Goal: Transaction & Acquisition: Purchase product/service

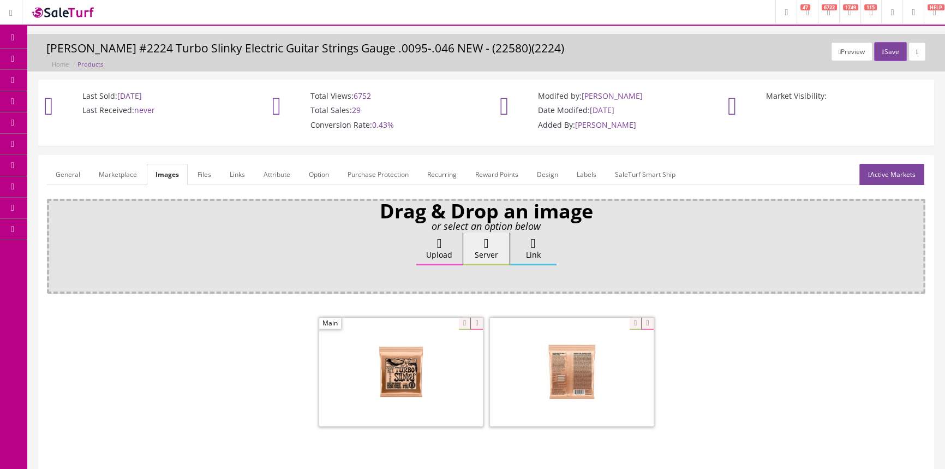
click at [63, 60] on icon at bounding box center [57, 58] width 11 height 9
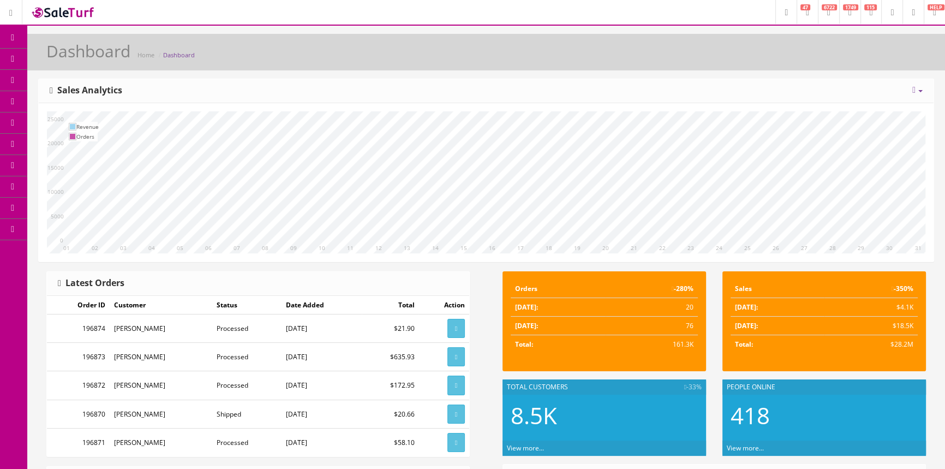
click at [59, 99] on icon at bounding box center [57, 101] width 11 height 9
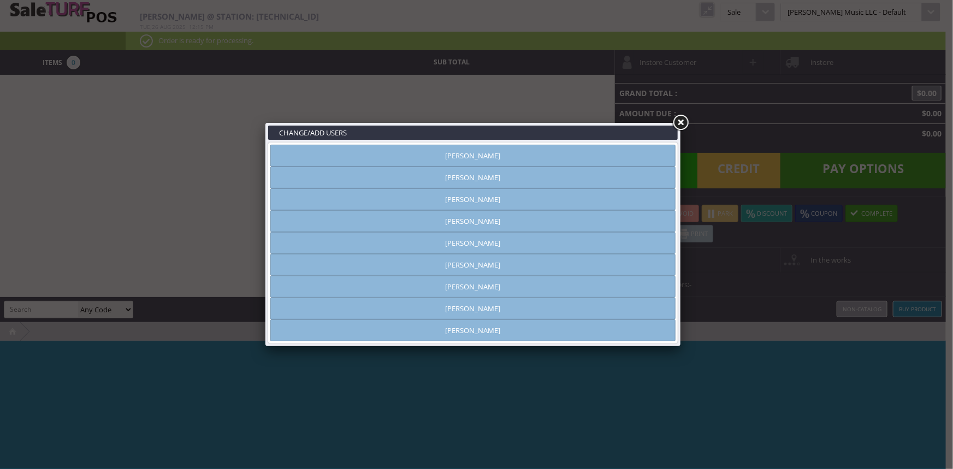
type input "amber helgren"
click at [681, 123] on link at bounding box center [680, 123] width 20 height 20
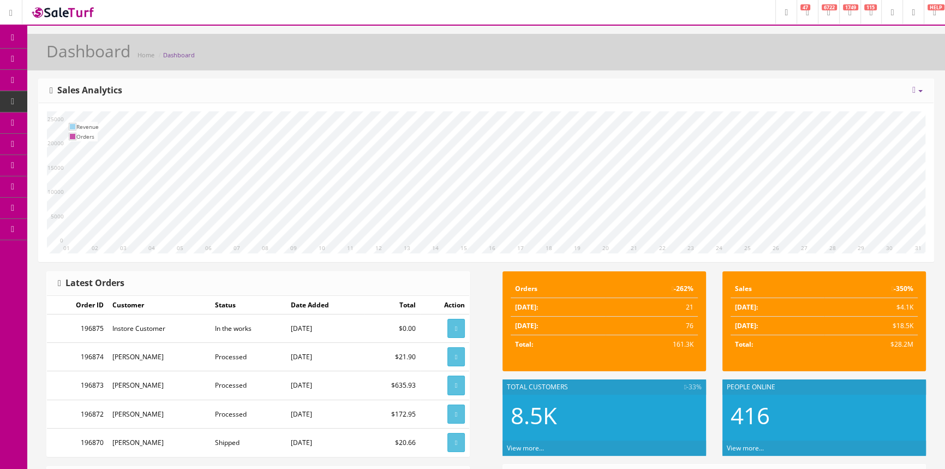
click at [62, 65] on link "Products" at bounding box center [84, 59] width 115 height 21
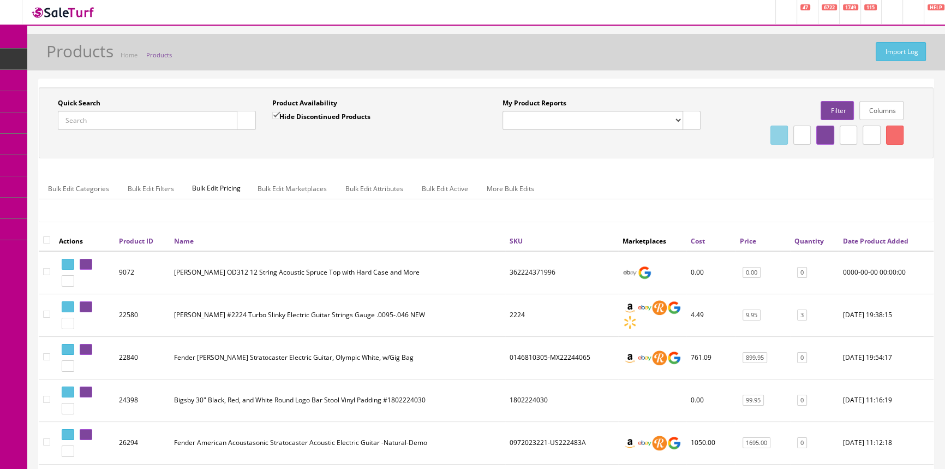
click at [198, 112] on input "Quick Search" at bounding box center [148, 120] width 180 height 19
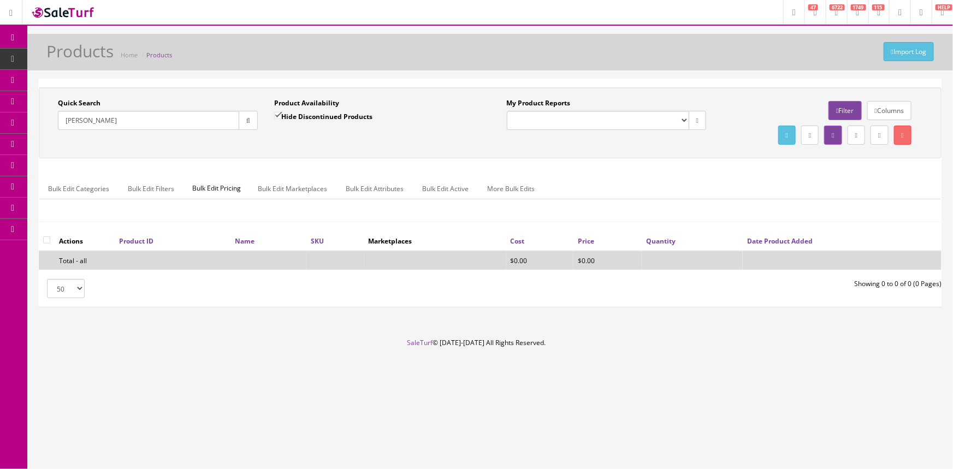
click at [67, 117] on input "earnie ball" at bounding box center [148, 120] width 181 height 19
click at [69, 117] on input "earnie ball" at bounding box center [148, 120] width 181 height 19
drag, startPoint x: 84, startPoint y: 123, endPoint x: 9, endPoint y: 124, distance: 75.3
click at [9, 124] on div "Research Trends Trending on Ebay Google Trends Amazon Insights (Login Before Cl…" at bounding box center [476, 234] width 953 height 469
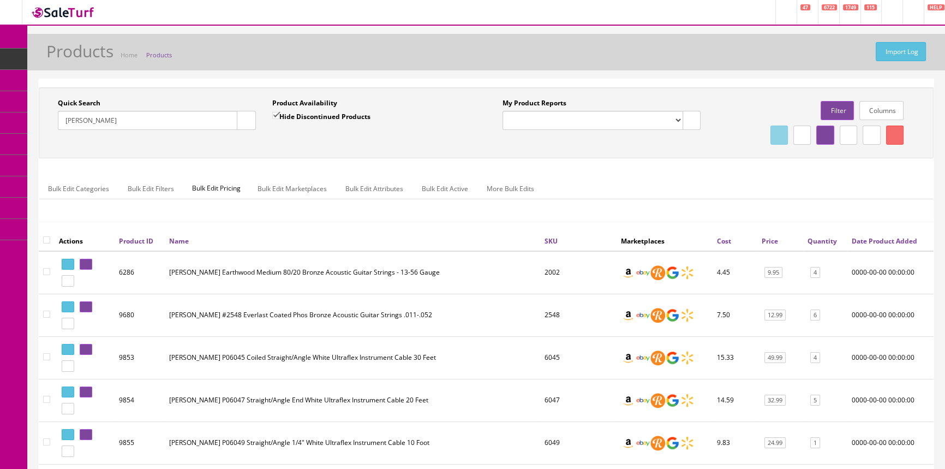
click at [150, 130] on div "Quick Search ernie ball Date From" at bounding box center [157, 118] width 215 height 40
click at [142, 118] on input "ernie ball" at bounding box center [148, 120] width 180 height 19
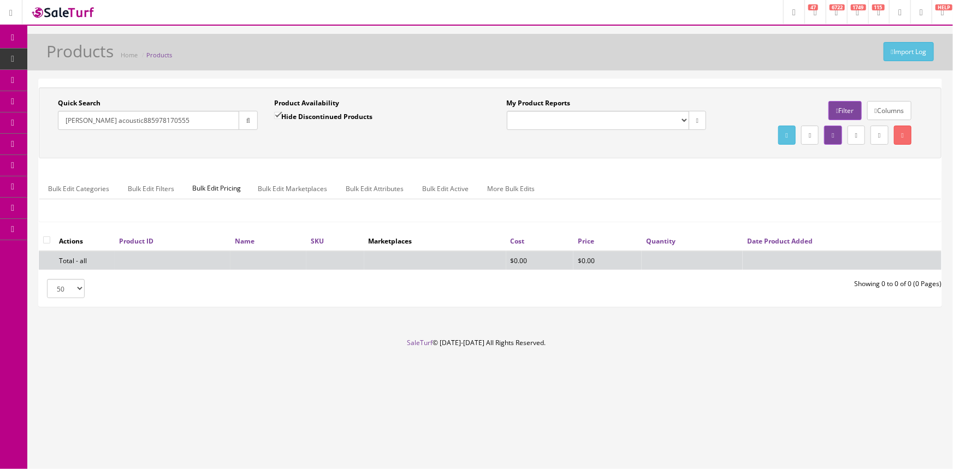
type input "ernie ball acoustic885978170555"
drag, startPoint x: 76, startPoint y: 89, endPoint x: 17, endPoint y: 107, distance: 62.2
click at [50, 102] on div "Quick Search ernie ball acoustic885978170555 Date From Product Availability Hid…" at bounding box center [490, 122] width 902 height 71
click at [65, 95] on link "POS Console" at bounding box center [84, 101] width 115 height 21
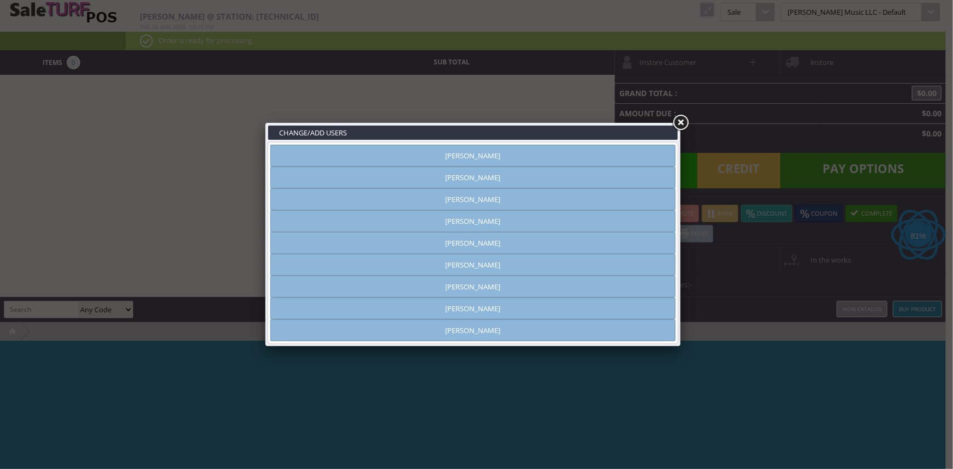
type input "[PERSON_NAME]"
click at [437, 311] on link "[PERSON_NAME]" at bounding box center [472, 309] width 405 height 22
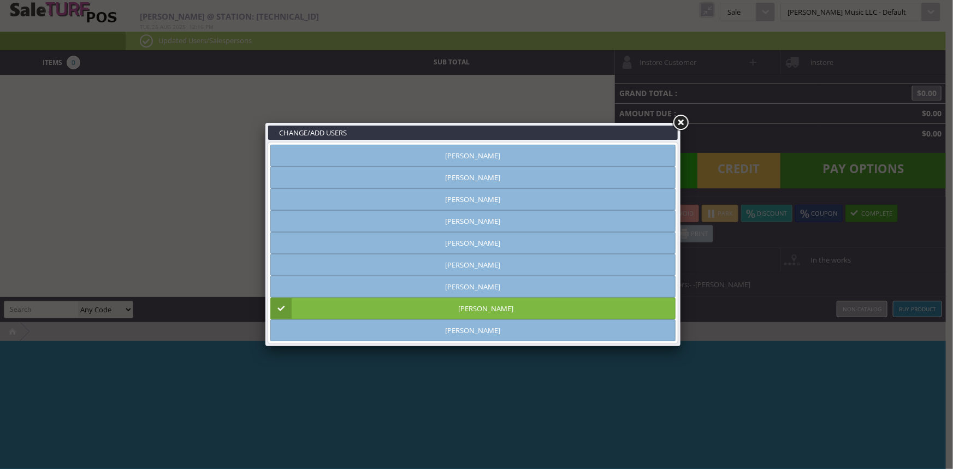
click at [685, 127] on link at bounding box center [680, 123] width 20 height 20
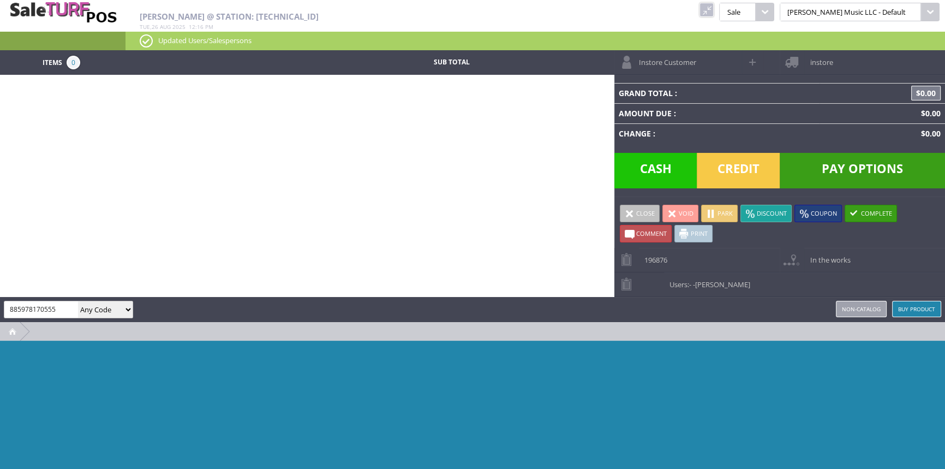
type input "885978170555"
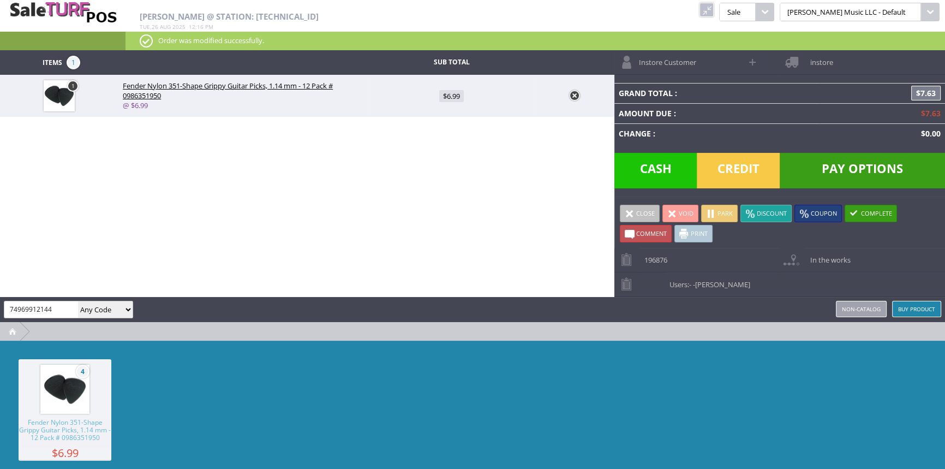
type input "749699121442"
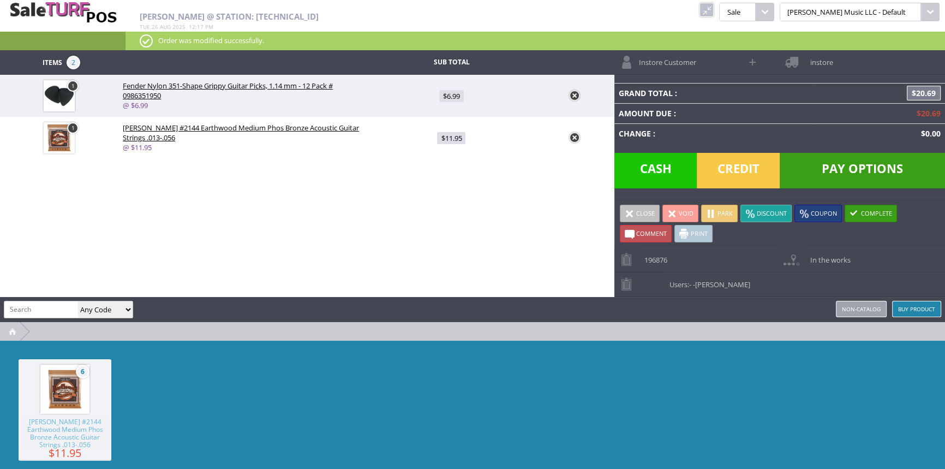
click at [638, 164] on span "Cash" at bounding box center [656, 170] width 83 height 35
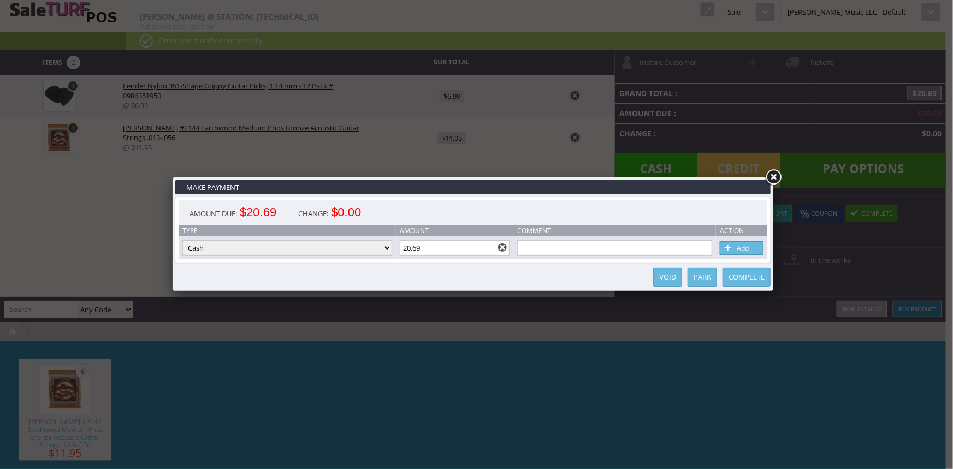
click at [439, 240] on input "20.69" at bounding box center [455, 247] width 110 height 15
click at [760, 250] on link "Add" at bounding box center [741, 248] width 44 height 14
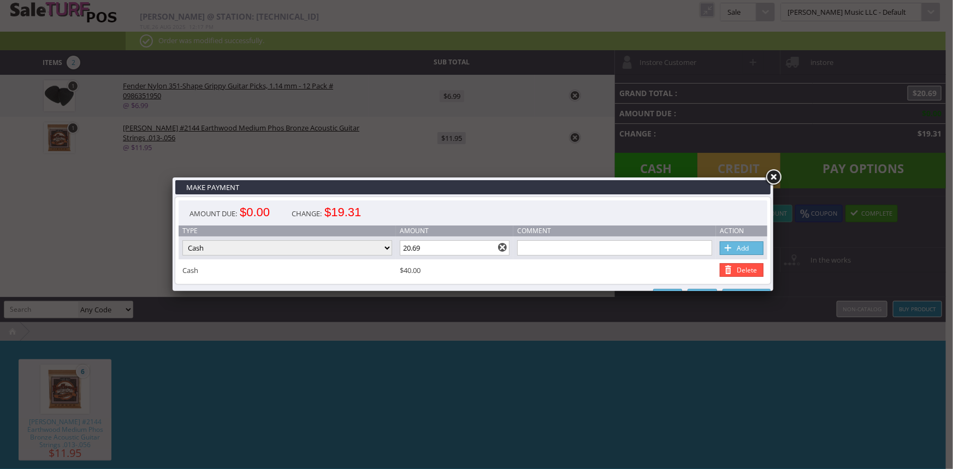
type input "0"
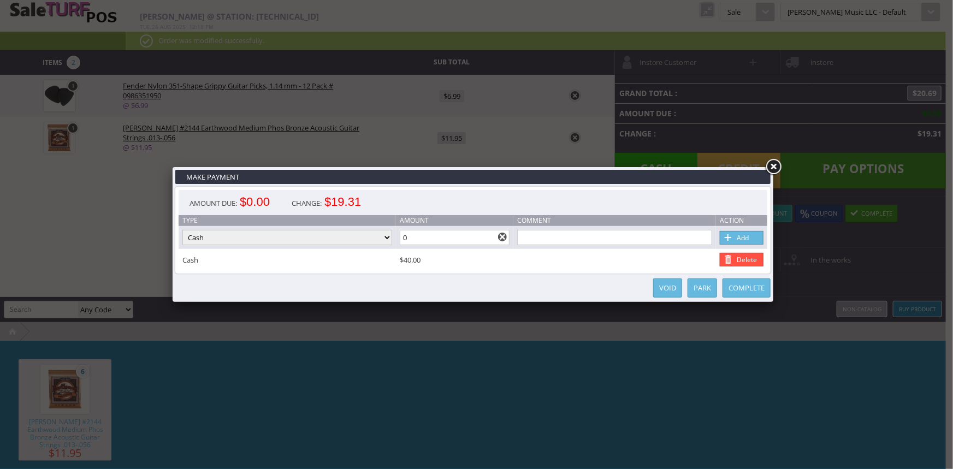
click at [737, 289] on link "Complete" at bounding box center [746, 287] width 48 height 19
